Goal: Task Accomplishment & Management: Manage account settings

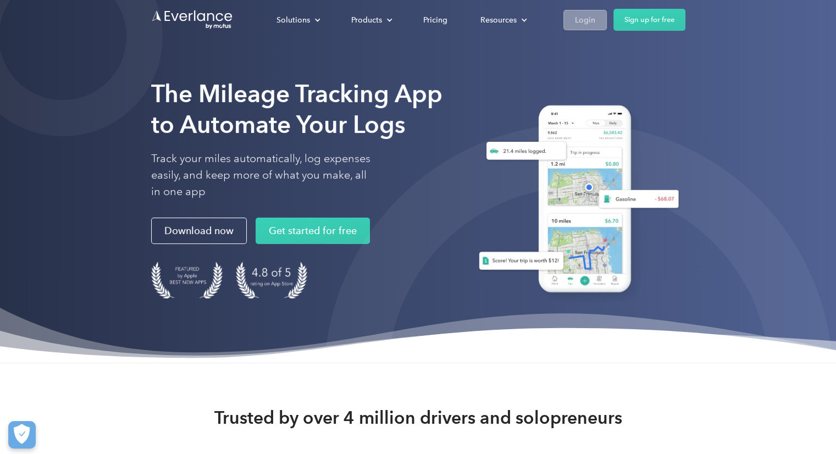
click at [596, 21] on link "Login" at bounding box center [584, 20] width 43 height 20
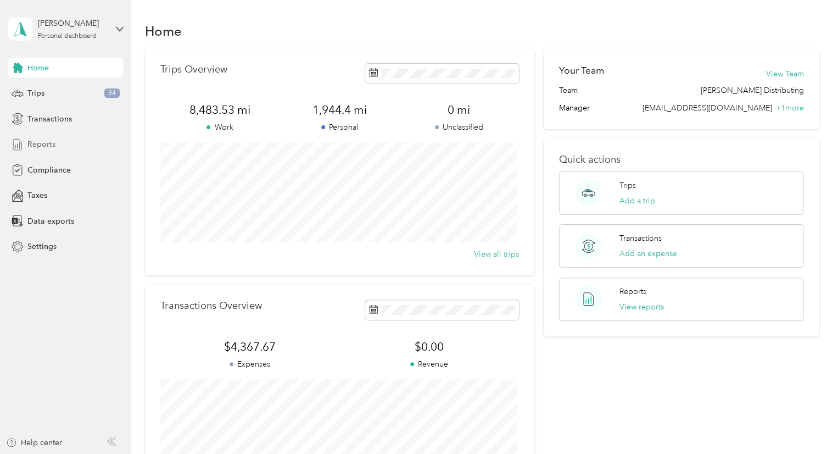
click at [44, 143] on span "Reports" at bounding box center [41, 144] width 28 height 12
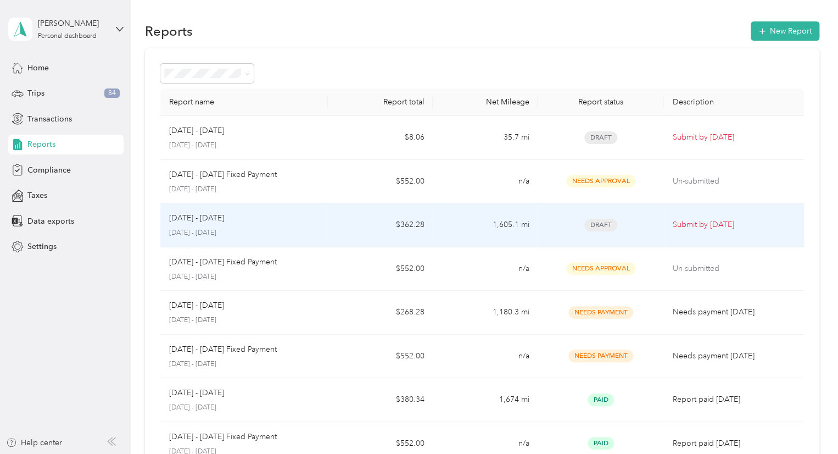
click at [475, 224] on td "1,605.1 mi" at bounding box center [485, 225] width 105 height 44
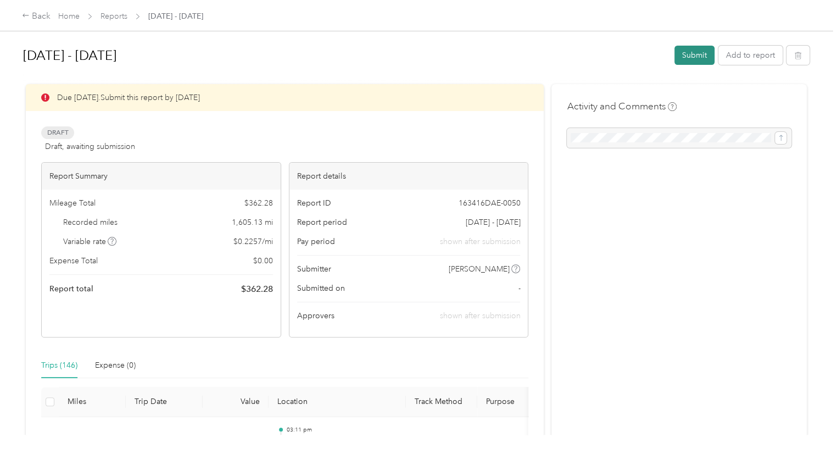
click at [690, 53] on button "Submit" at bounding box center [695, 55] width 40 height 19
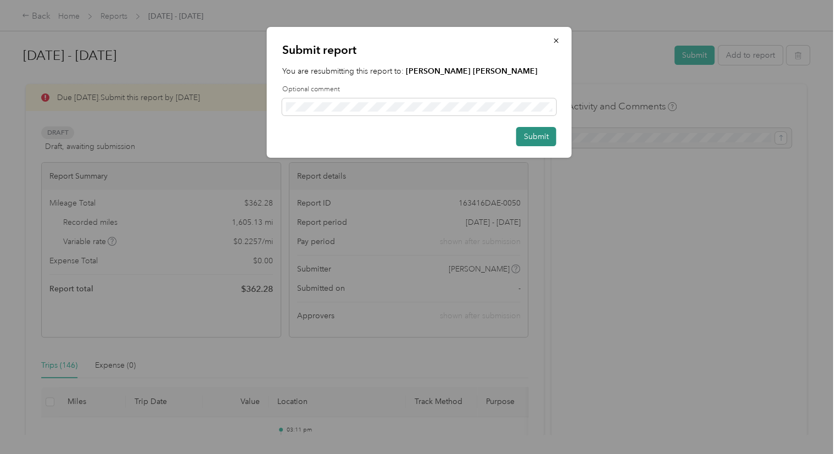
click at [532, 130] on button "Submit" at bounding box center [536, 136] width 40 height 19
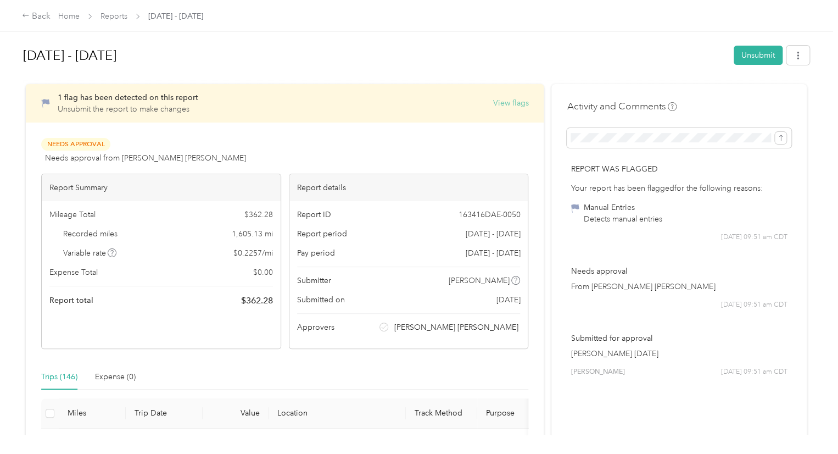
click at [516, 104] on button "View flags" at bounding box center [511, 103] width 36 height 12
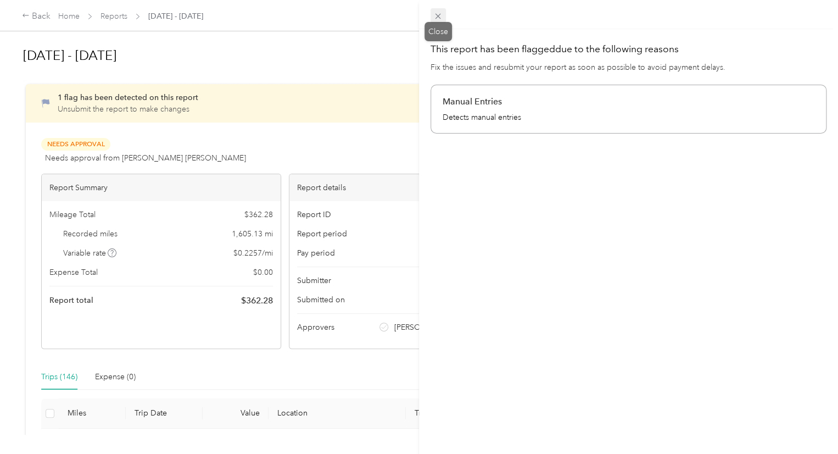
click at [437, 18] on icon at bounding box center [437, 16] width 9 height 9
